Goal: Communication & Community: Ask a question

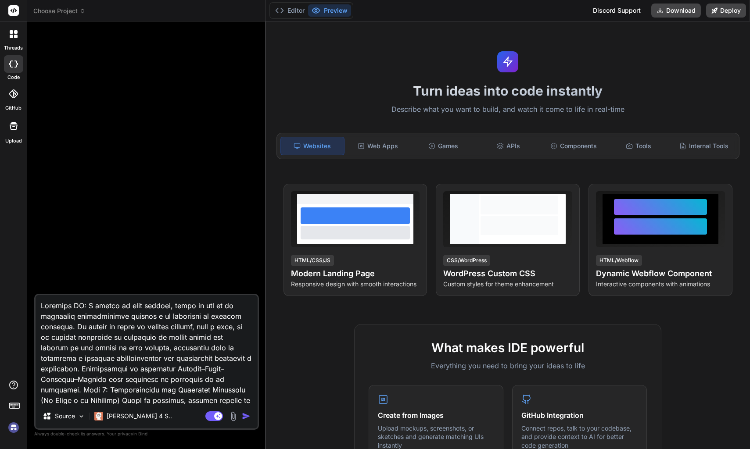
click at [9, 38] on div at bounding box center [13, 34] width 18 height 18
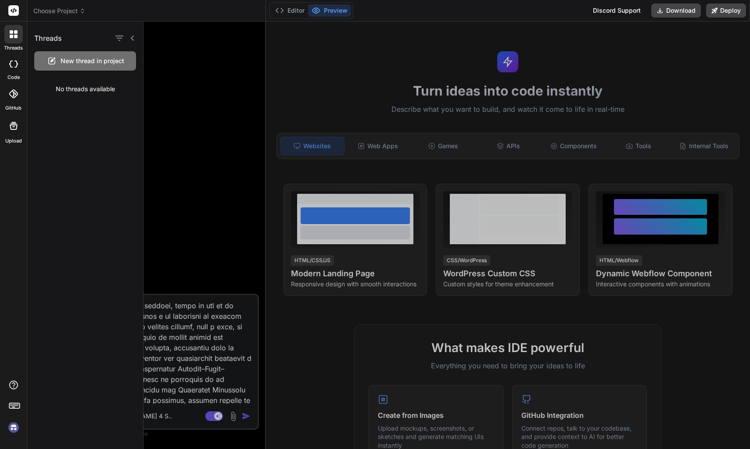
click at [17, 68] on div at bounding box center [13, 64] width 19 height 18
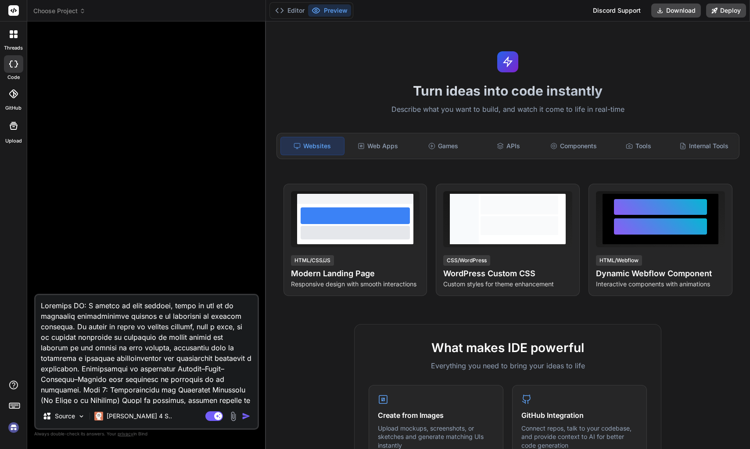
click at [16, 14] on rect at bounding box center [13, 10] width 11 height 11
click at [16, 11] on icon at bounding box center [14, 10] width 7 height 5
click at [452, 152] on div "Games" at bounding box center [444, 146] width 64 height 18
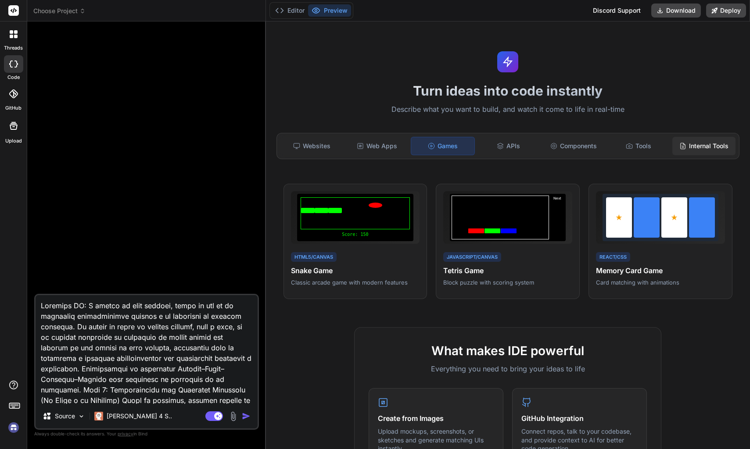
click at [709, 150] on div "Internal Tools" at bounding box center [704, 146] width 64 height 18
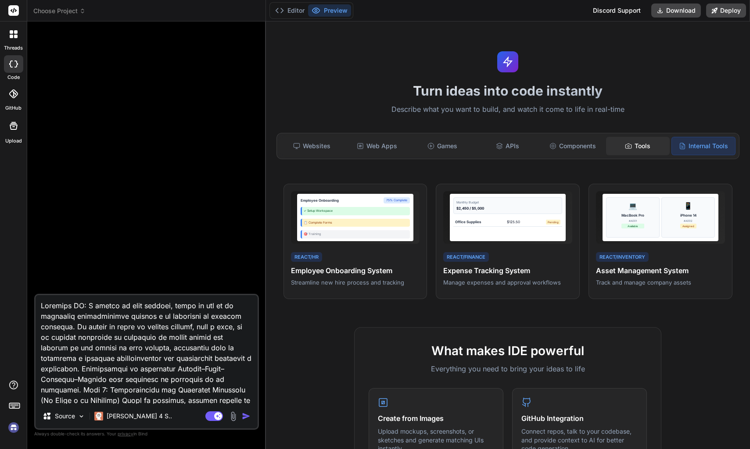
click at [634, 150] on div "Tools" at bounding box center [638, 146] width 64 height 18
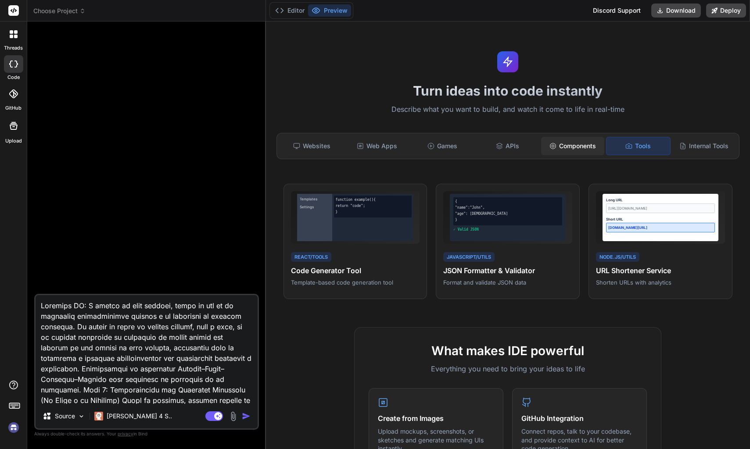
click at [582, 149] on div "Components" at bounding box center [573, 146] width 64 height 18
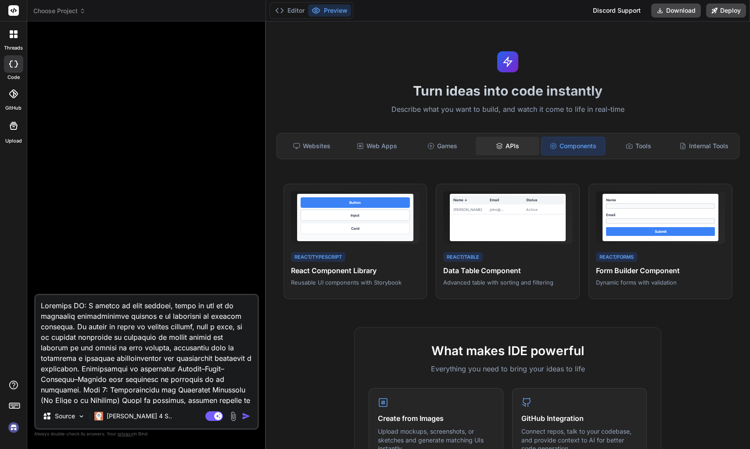
click at [513, 149] on div "APIs" at bounding box center [508, 146] width 64 height 18
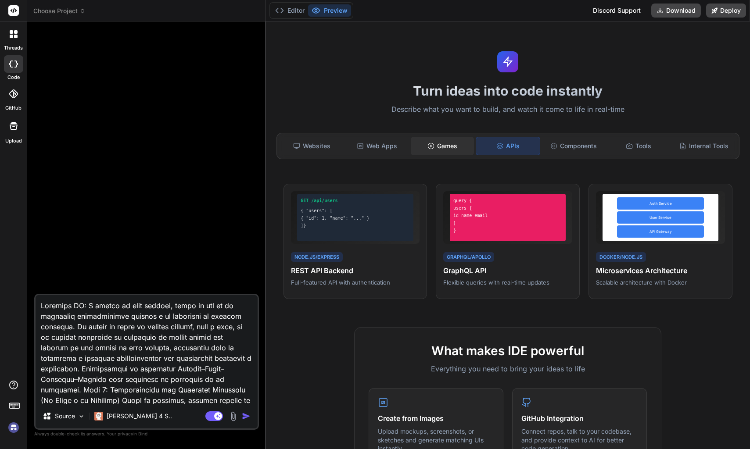
click at [427, 151] on div "Games" at bounding box center [443, 146] width 64 height 18
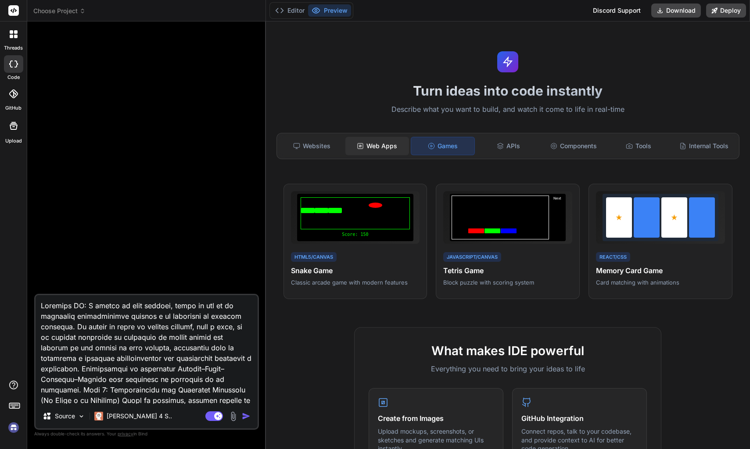
click at [399, 152] on div "Web Apps" at bounding box center [377, 146] width 64 height 18
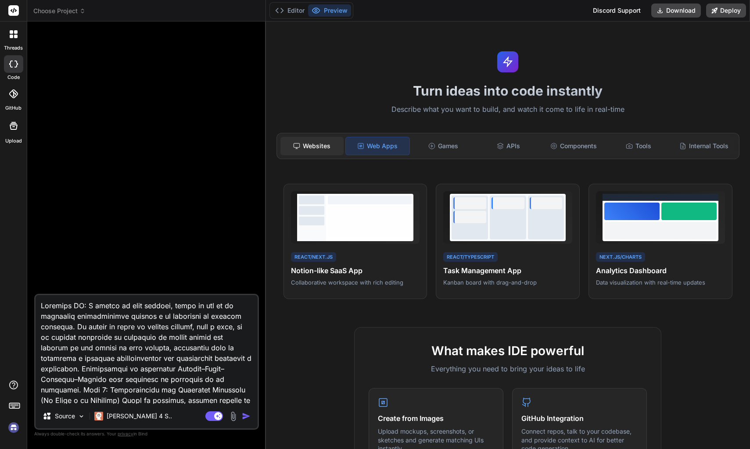
click at [318, 147] on div "Websites" at bounding box center [312, 146] width 64 height 18
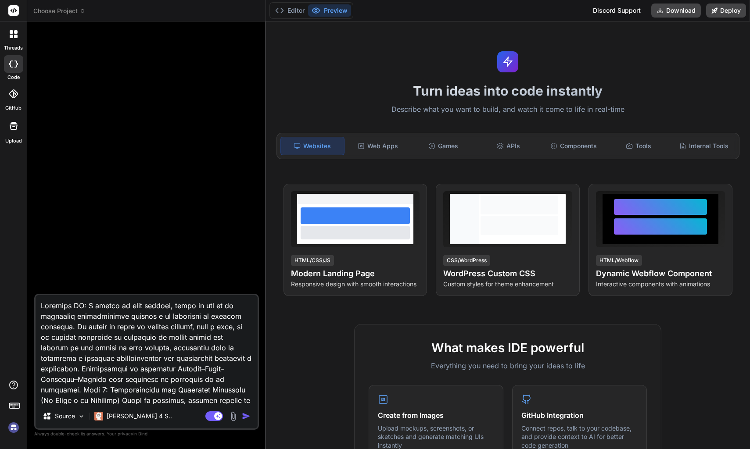
click at [10, 34] on icon at bounding box center [14, 34] width 8 height 8
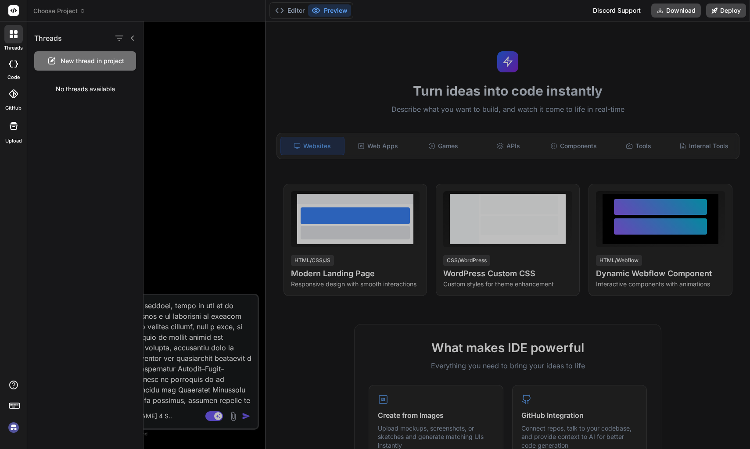
click at [14, 11] on icon at bounding box center [14, 10] width 7 height 5
click at [12, 132] on div at bounding box center [13, 125] width 21 height 21
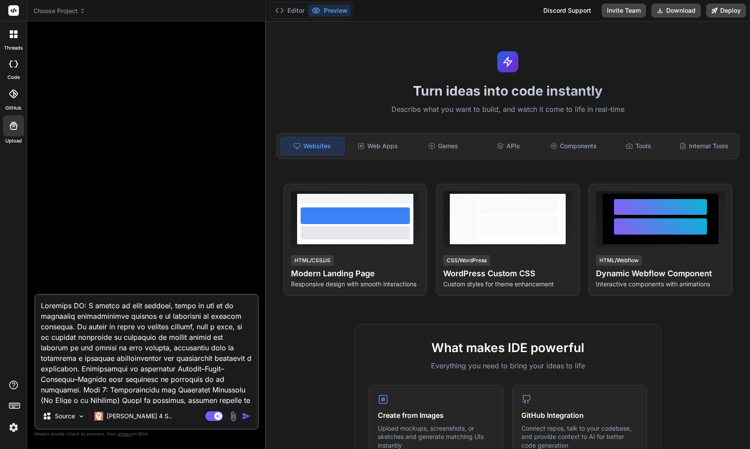
click at [15, 64] on icon at bounding box center [13, 64] width 9 height 7
click at [17, 36] on icon at bounding box center [16, 37] width 4 height 4
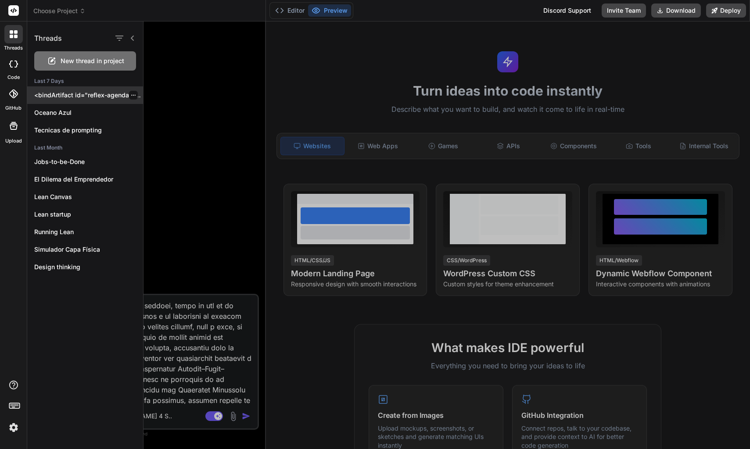
click at [87, 100] on div "<bindArtifact id="reflex-agenda-app" title="Reflex Agenda App"> <bindAction typ…" at bounding box center [85, 95] width 116 height 18
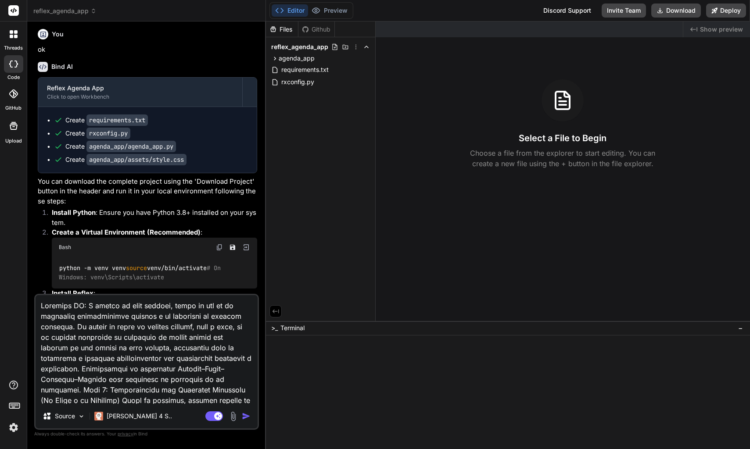
type textarea "x"
drag, startPoint x: 228, startPoint y: 399, endPoint x: -44, endPoint y: 191, distance: 342.4
click at [36, 295] on textarea at bounding box center [147, 349] width 222 height 109
type textarea "x"
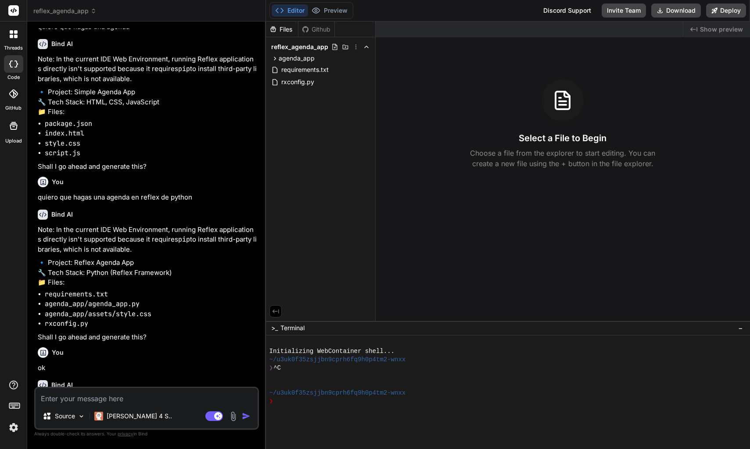
scroll to position [196, 0]
click at [14, 69] on div at bounding box center [13, 64] width 19 height 18
click at [13, 38] on icon at bounding box center [12, 37] width 4 height 4
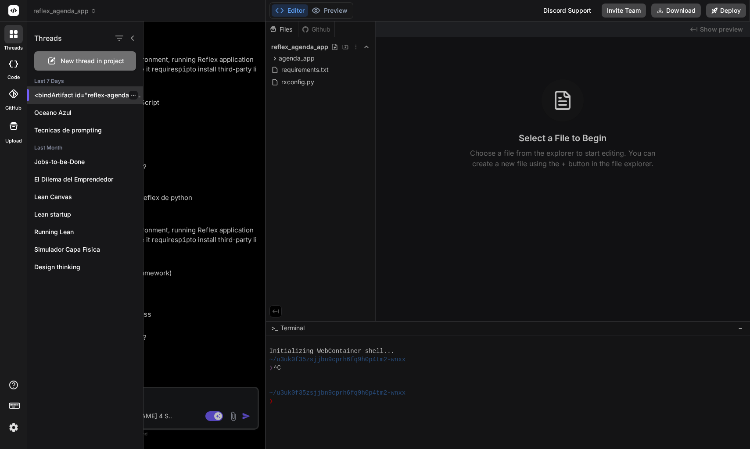
click at [131, 93] on icon "button" at bounding box center [133, 95] width 5 height 5
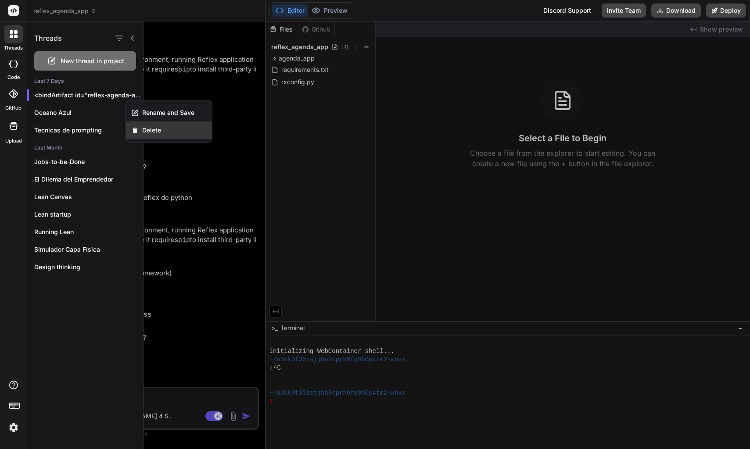
click at [155, 130] on span "Delete" at bounding box center [151, 130] width 19 height 9
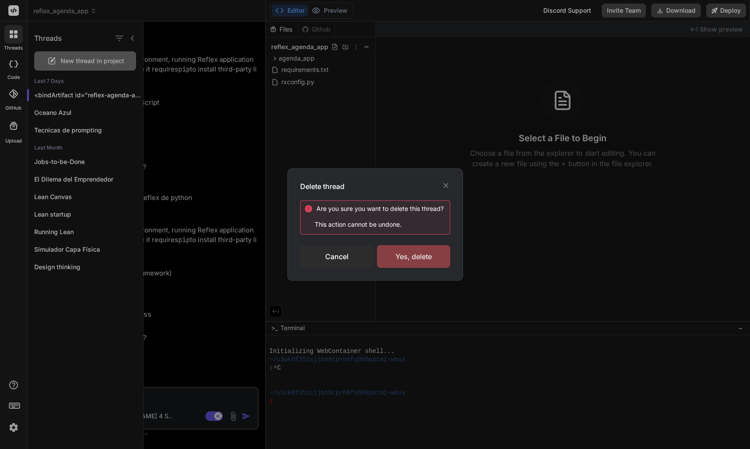
click at [423, 259] on div "Yes, delete" at bounding box center [413, 256] width 73 height 23
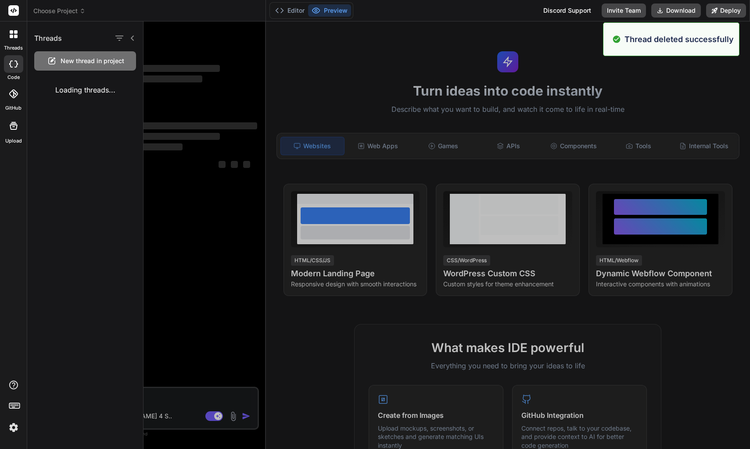
scroll to position [0, 0]
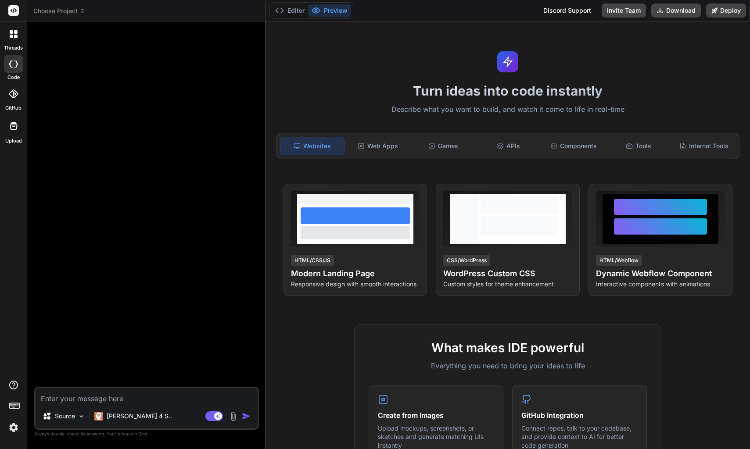
click at [14, 43] on div at bounding box center [13, 34] width 18 height 18
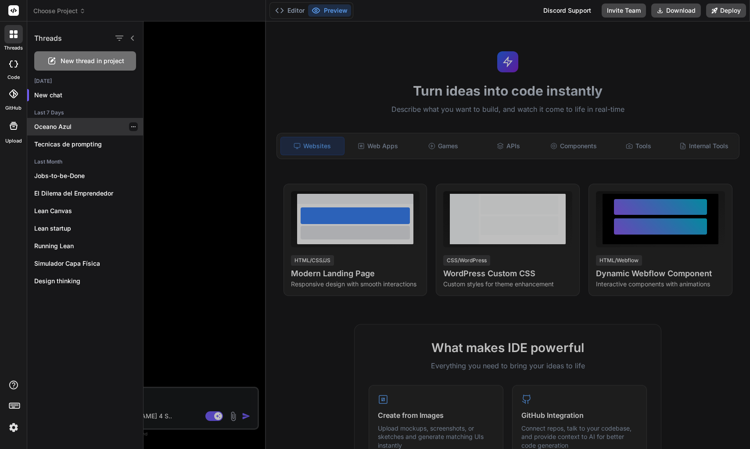
click at [69, 131] on div "Oceano Azul" at bounding box center [85, 127] width 116 height 18
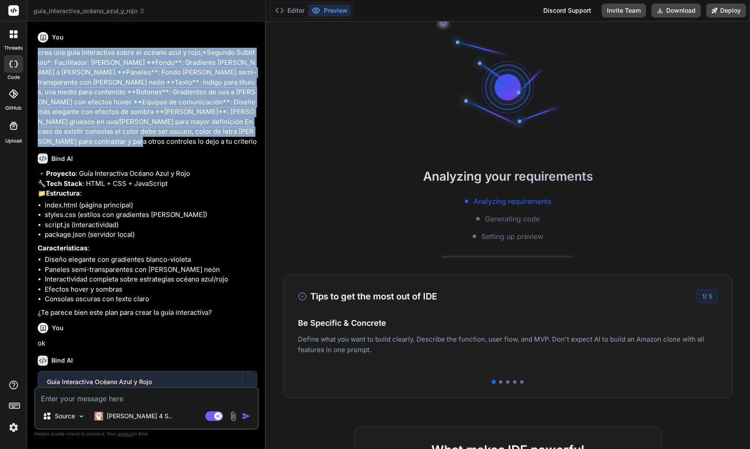
drag, startPoint x: 39, startPoint y: 54, endPoint x: 227, endPoint y: 131, distance: 203.4
click at [227, 131] on p "crea una guía interactiva sobre el océano azul y rojo,*Segundo Subtitulo*: Faci…" at bounding box center [147, 97] width 219 height 99
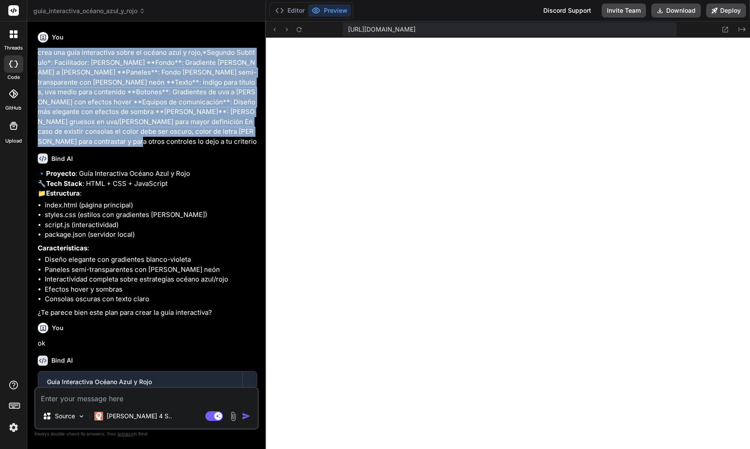
type textarea "x"
copy p "crea una guía interactiva sobre el océano azul y rojo,*Segundo Subtitulo*: Faci…"
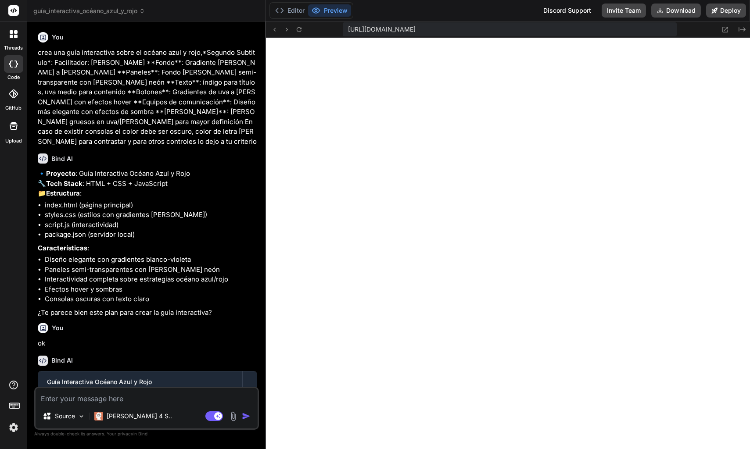
click at [136, 398] on textarea at bounding box center [147, 396] width 222 height 16
paste textarea "crea una guía interactiva sobre el océano azul y rojo,*Segundo Subtitulo*: Faci…"
type textarea "crea una guía interactiva sobre el océano azul y rojo,*Segundo Subtitulo*: Faci…"
type textarea "x"
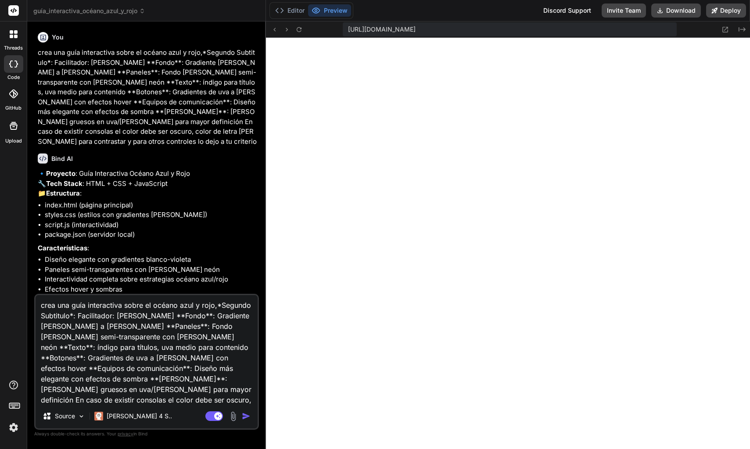
scroll to position [0, 0]
drag, startPoint x: 154, startPoint y: 307, endPoint x: 54, endPoint y: 320, distance: 101.8
click at [54, 320] on textarea "crea una guía interactiva sobre el océano azul y rojo,*Segundo Subtitulo*: Faci…" at bounding box center [147, 349] width 222 height 109
type textarea "crea una guía interactiva sobre el océano azul y rojo,*Segundo Subtitulo*: Faci…"
click at [12, 41] on div at bounding box center [13, 34] width 18 height 18
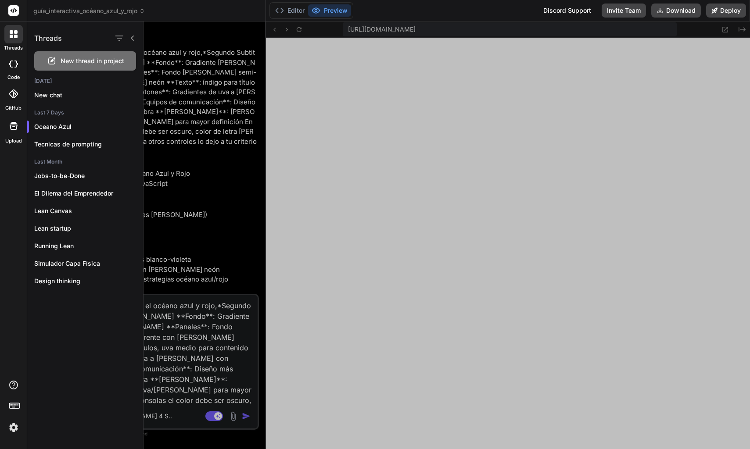
click at [74, 59] on span "New thread in project" at bounding box center [93, 61] width 64 height 9
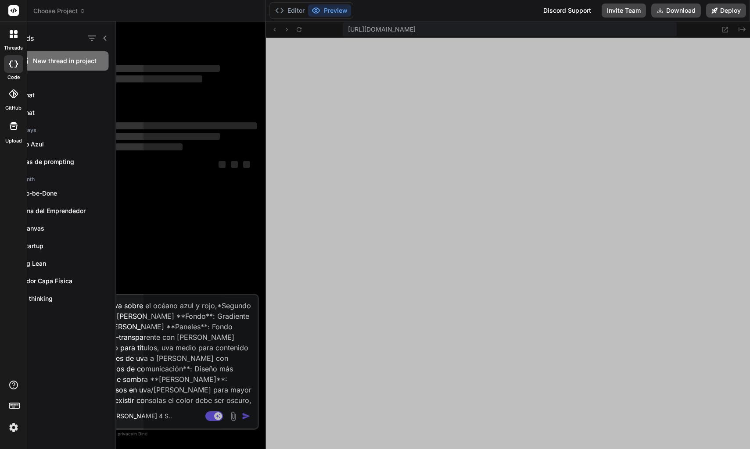
scroll to position [375, 0]
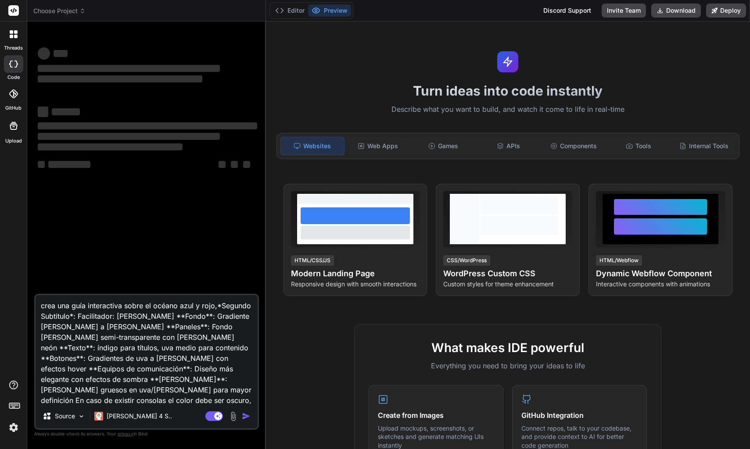
type textarea "x"
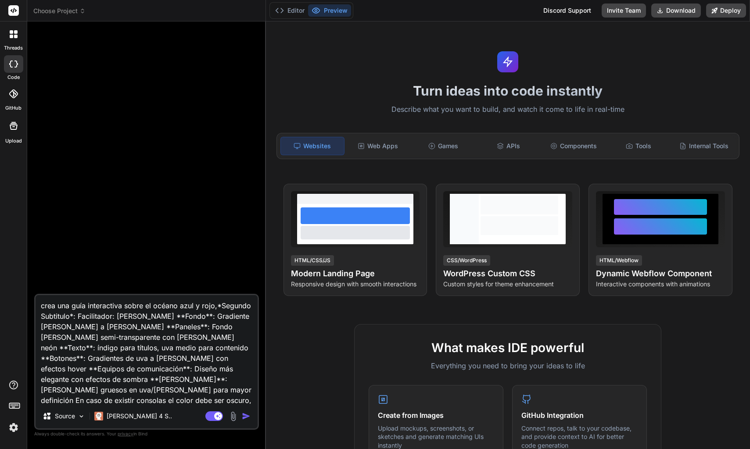
drag, startPoint x: 125, startPoint y: 307, endPoint x: 53, endPoint y: 319, distance: 73.4
click at [53, 319] on textarea "crea una guía interactiva sobre el océano azul y rojo,*Segundo Subtitulo*: Faci…" at bounding box center [147, 349] width 222 height 109
drag, startPoint x: 163, startPoint y: 307, endPoint x: 151, endPoint y: 307, distance: 11.4
click at [162, 307] on textarea "crea una guía interactiva sobre el océano azul y rojo,*Segundo Subtitulo*: Faci…" at bounding box center [147, 349] width 222 height 109
click at [153, 306] on textarea "crea una guía interactiva sobre el océano azul y rojo,*Segundo Subtitulo*: Faci…" at bounding box center [147, 349] width 222 height 109
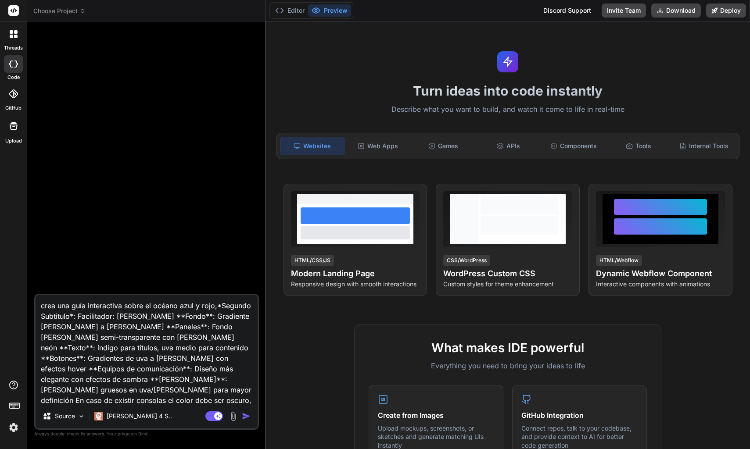
type textarea "crea una guía interactiva sobre el uocéano azul y rojo,*Segundo Subtitulo*: Fac…"
type textarea "x"
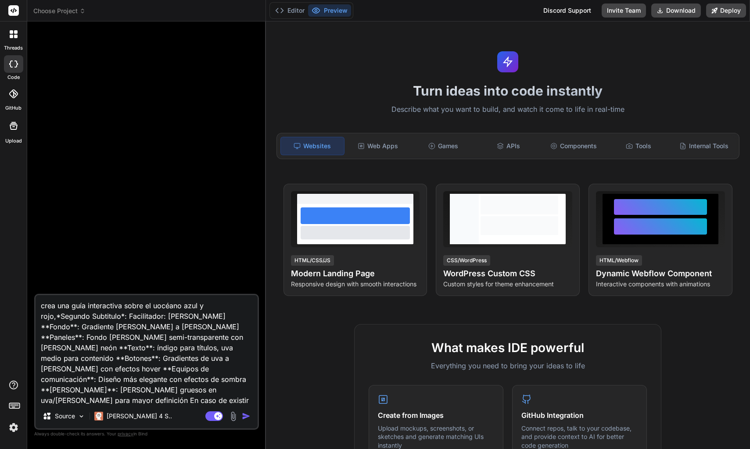
type textarea "crea una guía interactiva sobre el usocéano azul y rojo,*Segundo Subtitulo*: Fa…"
type textarea "x"
type textarea "crea una guía interactiva sobre el useocéano azul y rojo,*Segundo Subtitulo*: F…"
type textarea "x"
type textarea "crea una guía interactiva sobre el userocéano azul y rojo,*Segundo Subtitulo*: …"
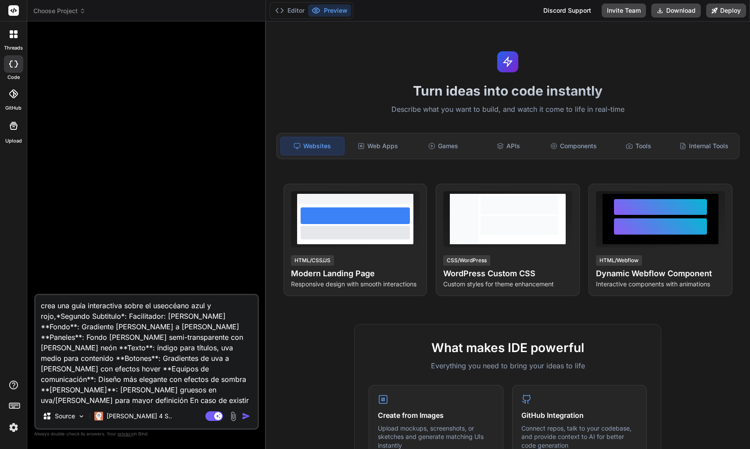
type textarea "x"
type textarea "crea una guía interactiva sobre el user océano azul y rojo,*Segundo Subtitulo*:…"
type textarea "x"
type textarea "crea una guía interactiva sobre el user pocéano azul y rojo,*Segundo Subtitulo*…"
type textarea "x"
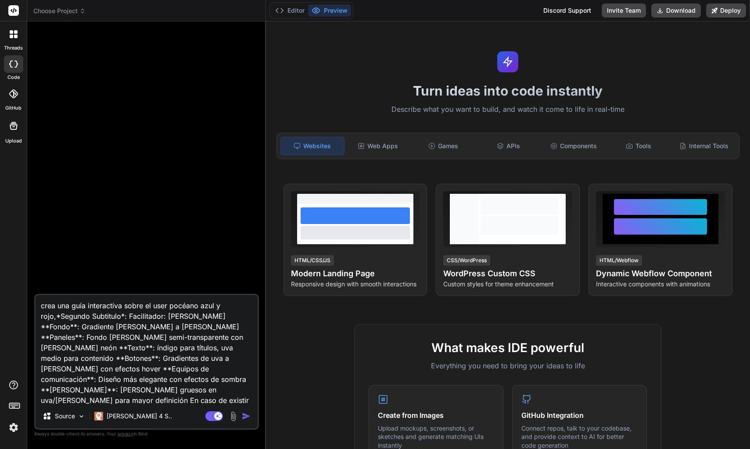
type textarea "crea una guía interactiva sobre el user peocéano azul y rojo,*Segundo Subtitulo…"
type textarea "x"
type textarea "crea una guía interactiva sobre el user perocéano azul y rojo,*Segundo Subtitul…"
type textarea "x"
type textarea "crea una guía interactiva sobre el user persocéano azul y rojo,*Segundo Subtitu…"
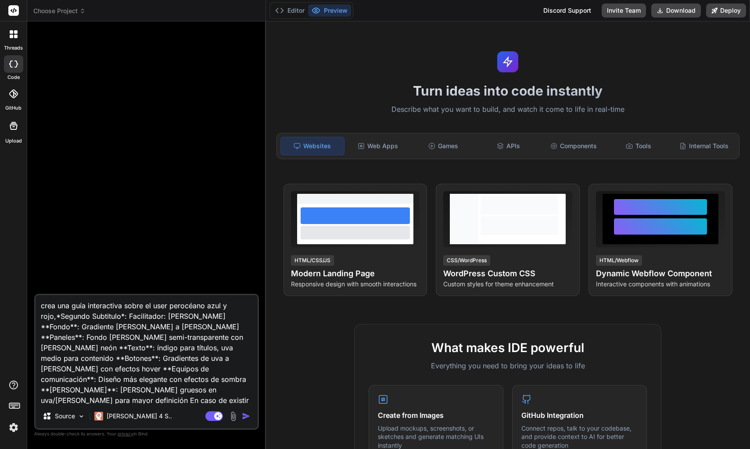
type textarea "x"
type textarea "crea una guía interactiva sobre el user persoocéano azul y rojo,*Segundo Subtit…"
type textarea "x"
type textarea "crea una guía interactiva sobre el user personocéano azul y rojo,*Segundo Subti…"
type textarea "x"
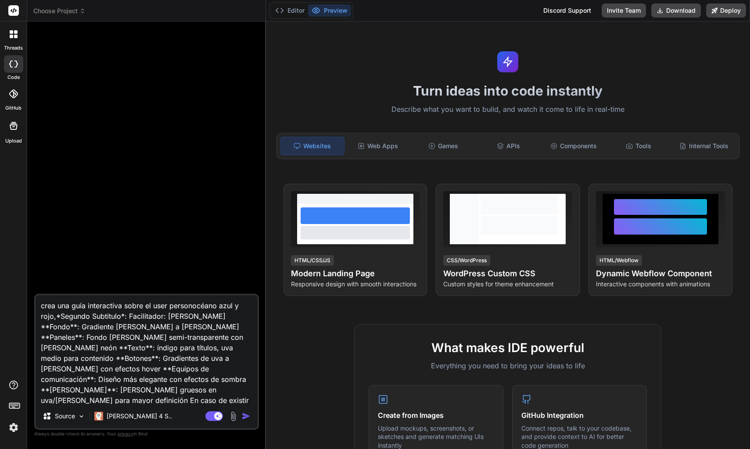
type textarea "crea una guía interactiva sobre el user personaocéano azul y rojo,*Segundo Subt…"
type textarea "x"
type textarea "crea una guía interactiva sobre el user persona,*Segundo Subtitulo*: Facilitado…"
type textarea "x"
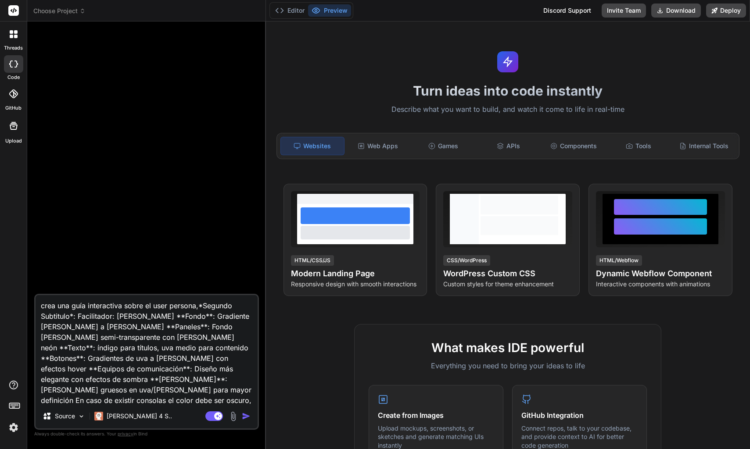
type textarea "crea una guía interactiva sobre el user persona,*Segundo Subtitulo*: Facilitado…"
click at [244, 419] on img "button" at bounding box center [246, 416] width 9 height 9
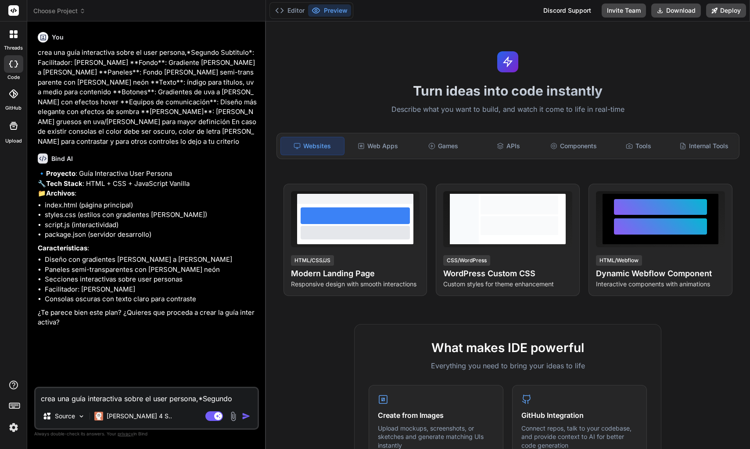
type textarea "x"
click at [158, 394] on textarea "crea una guía interactiva sobre el user persona,*Segundo Subtitulo*: Facilitado…" at bounding box center [147, 396] width 222 height 16
type textarea "e"
type textarea "x"
type textarea "en"
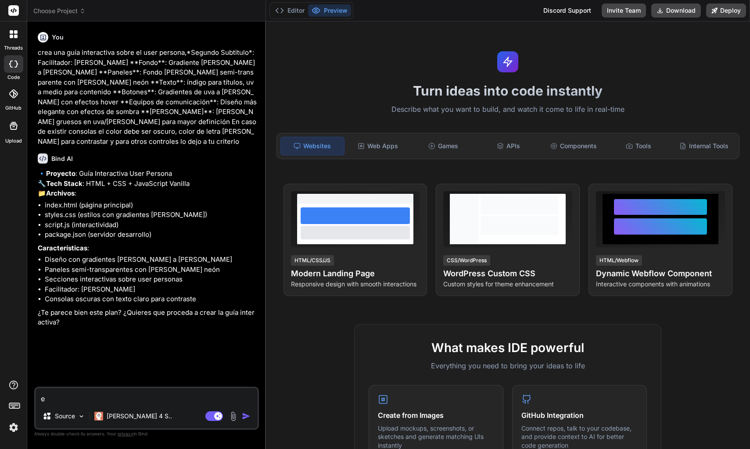
type textarea "x"
type textarea "en"
type textarea "x"
type textarea "en t"
type textarea "x"
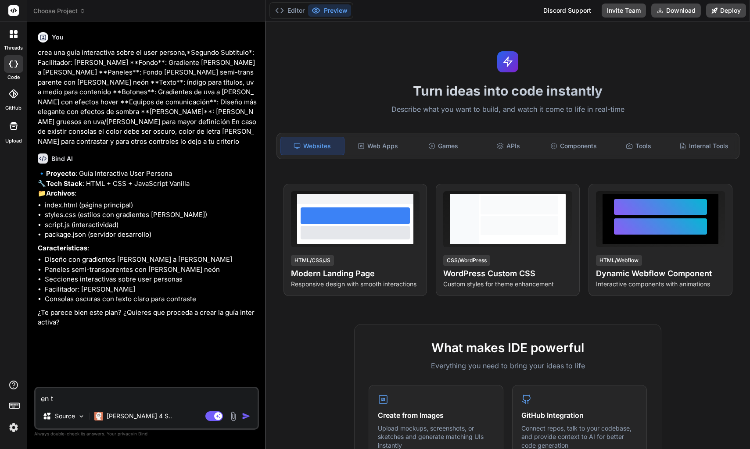
type textarea "en ts"
type textarea "x"
type textarea "en tsx"
type textarea "x"
type textarea "en tsx"
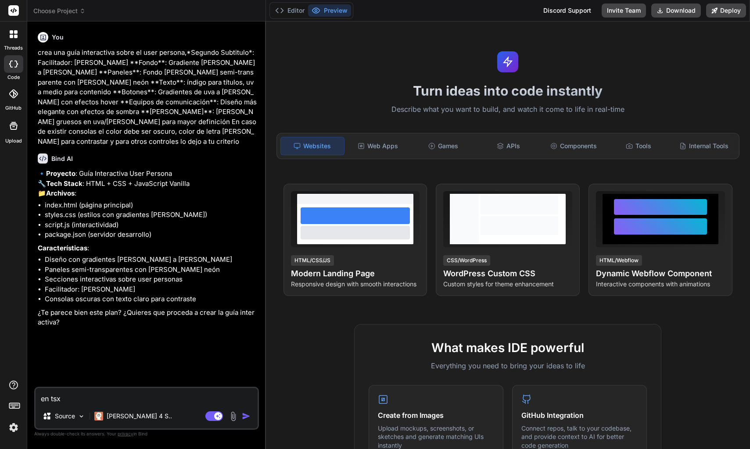
click at [243, 416] on img "button" at bounding box center [246, 416] width 9 height 9
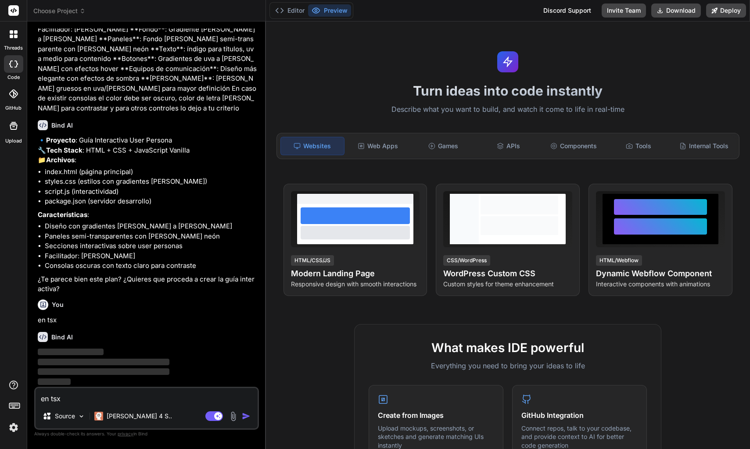
scroll to position [35, 0]
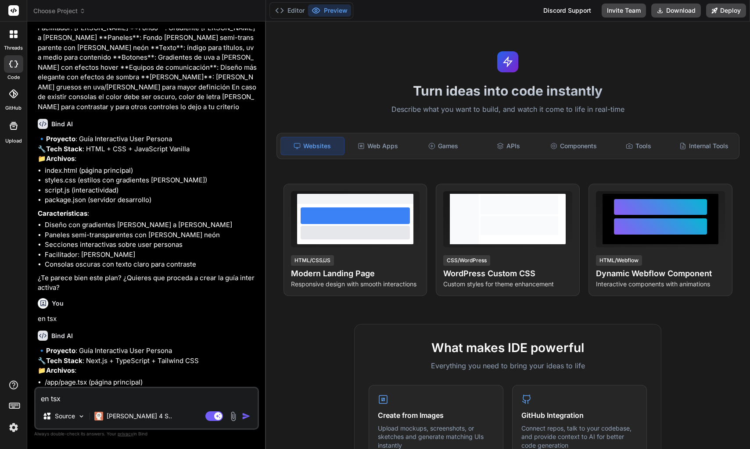
type textarea "x"
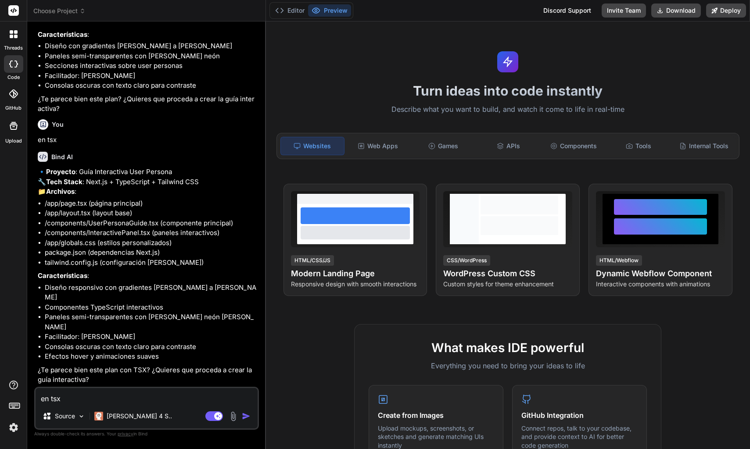
scroll to position [223, 0]
click at [214, 401] on textarea "en tsx" at bounding box center [147, 396] width 222 height 16
type textarea "o"
type textarea "x"
type textarea "ok"
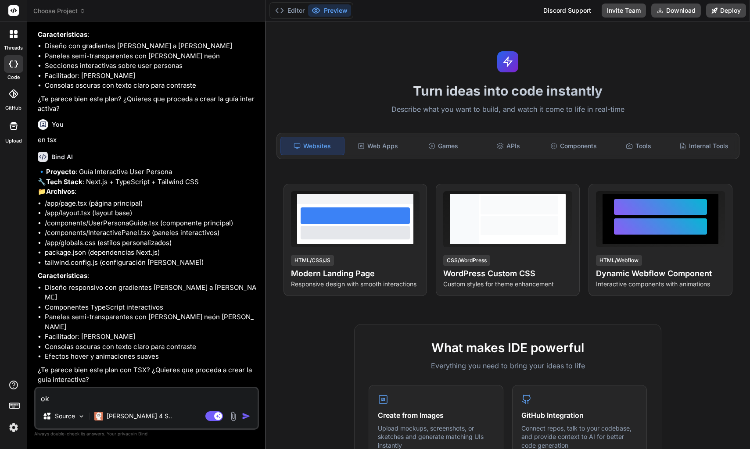
type textarea "x"
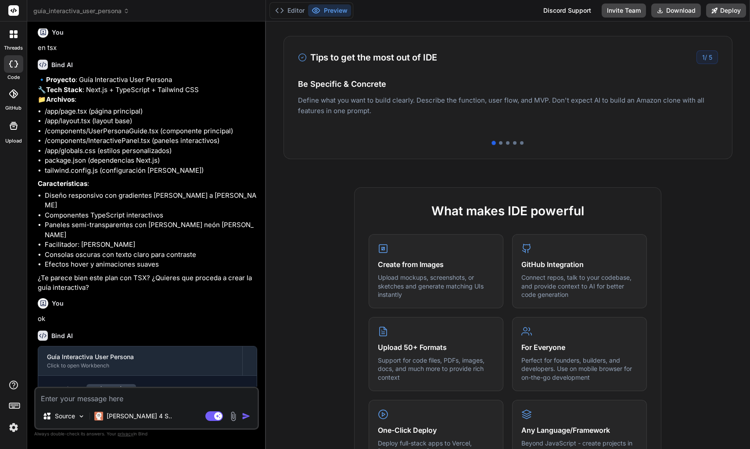
scroll to position [239, 0]
click at [499, 145] on div at bounding box center [501, 144] width 4 height 4
click at [506, 144] on div at bounding box center [508, 144] width 4 height 4
click at [513, 144] on div at bounding box center [515, 144] width 4 height 4
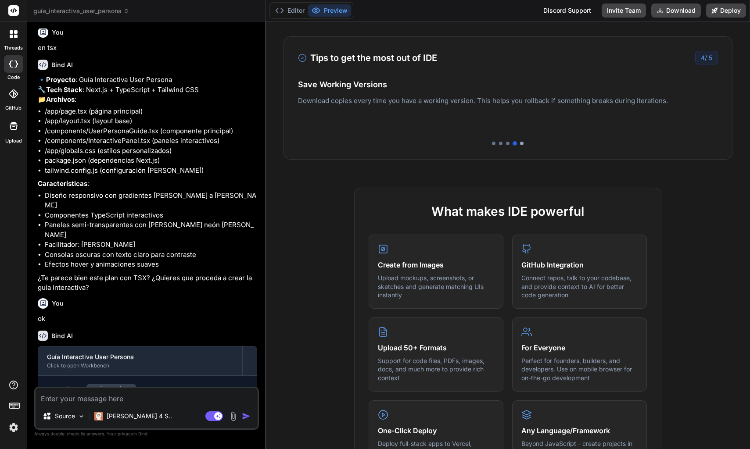
click at [520, 144] on div at bounding box center [522, 144] width 4 height 4
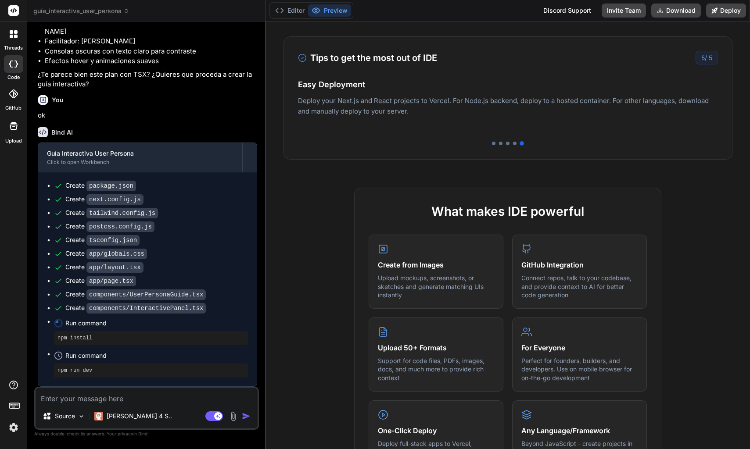
scroll to position [542, 0]
type textarea "x"
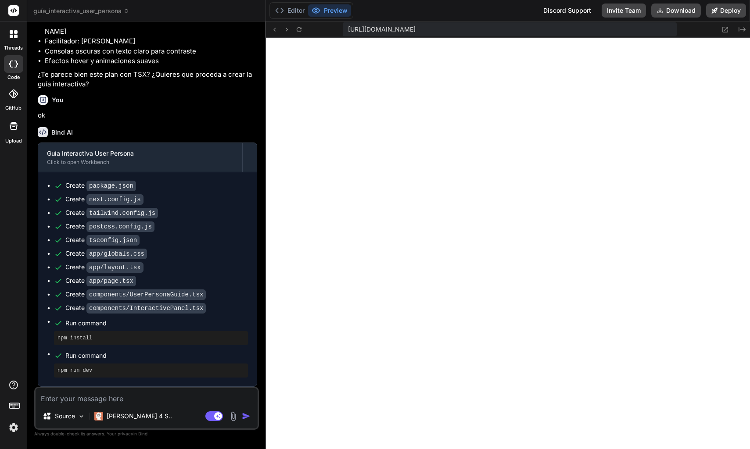
scroll to position [1050, 0]
click at [113, 402] on textarea at bounding box center [147, 396] width 222 height 16
paste textarea "./app/globals.css:1:1 Syntax error: /home/u3uk0f35zsjjbn9cprh6fq9h0p4tm2-wnxx/a…"
type textarea "./app/globals.css:1:1 Syntax error: /home/u3uk0f35zsjjbn9cprh6fq9h0p4tm2-wnxx/a…"
type textarea "x"
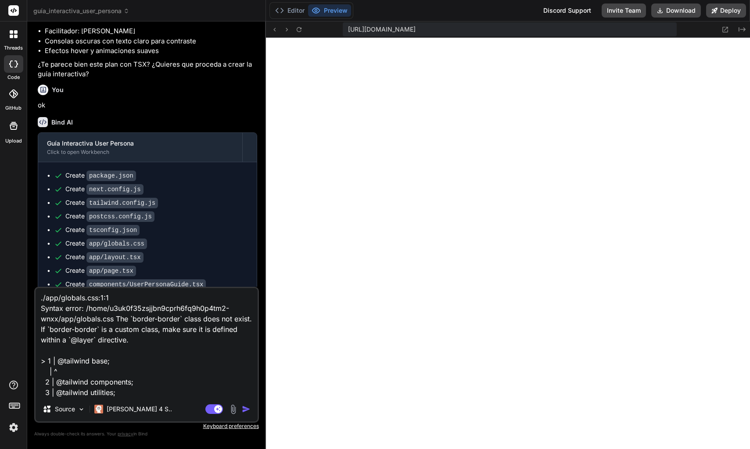
scroll to position [2, 0]
type textarea "./app/globals.css:1:1 Syntax error: /home/u3uk0f35zsjjbn9cprh6fq9h0p4tm2-wnxx/a…"
click at [246, 409] on img "button" at bounding box center [246, 409] width 9 height 9
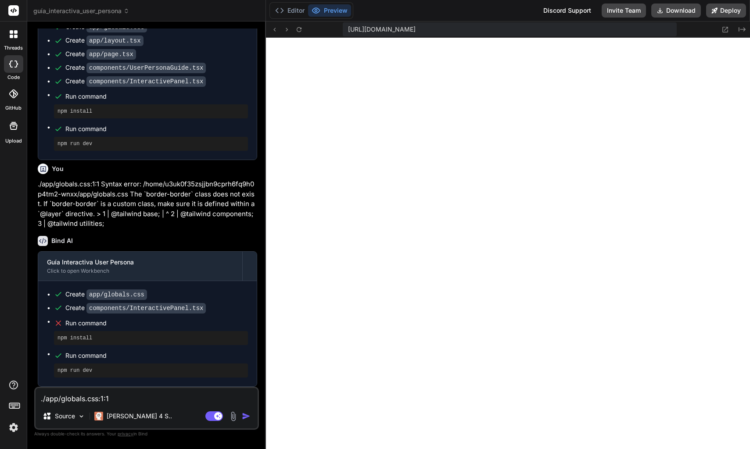
scroll to position [746, 0]
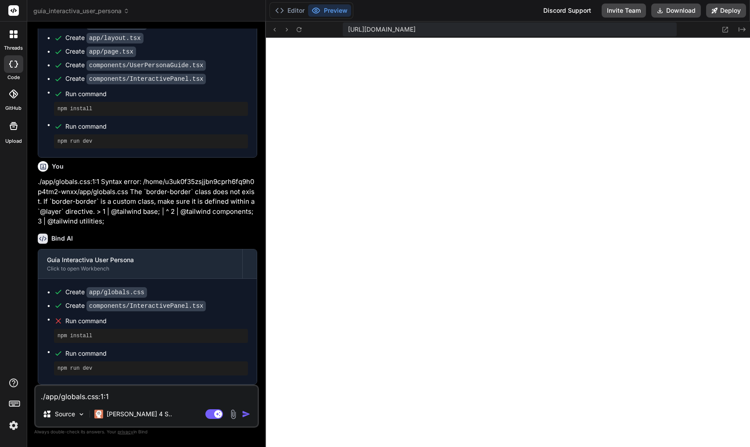
type textarea "x"
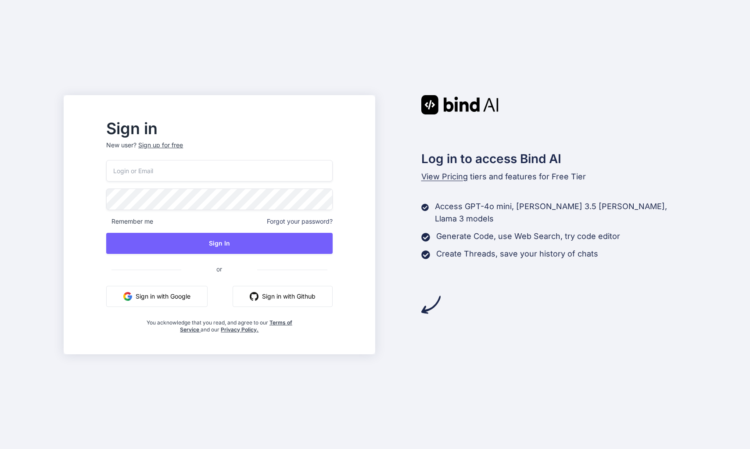
click at [179, 300] on button "Sign in with Google" at bounding box center [156, 296] width 101 height 21
